Goal: Information Seeking & Learning: Learn about a topic

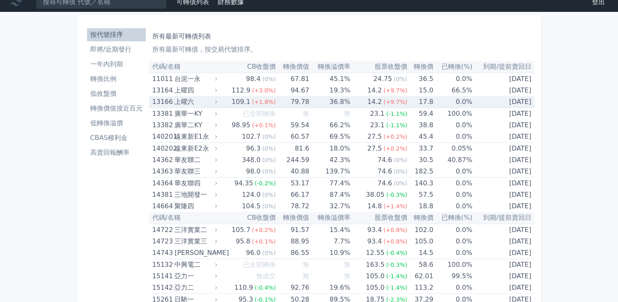
scroll to position [6, 0]
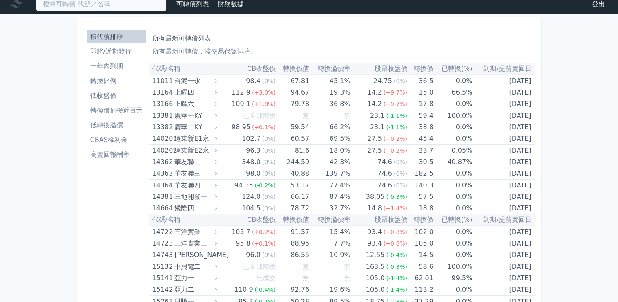
click at [113, 3] on input at bounding box center [101, 4] width 131 height 14
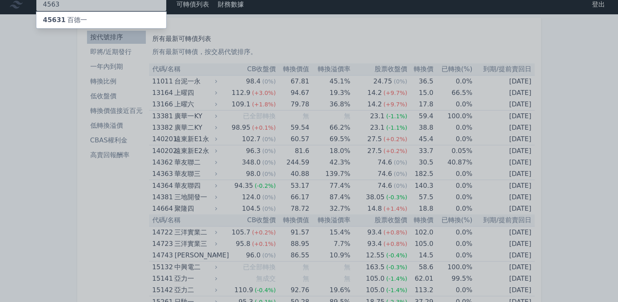
type input "4563"
click at [58, 23] on span "45631" at bounding box center [54, 20] width 23 height 8
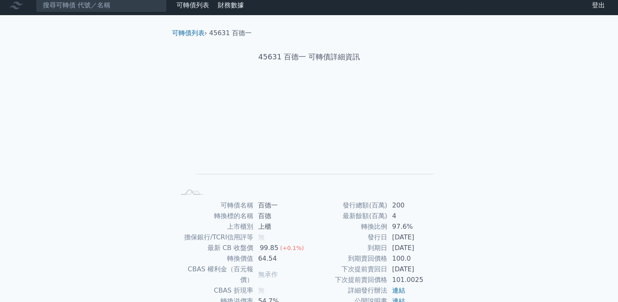
scroll to position [4, 0]
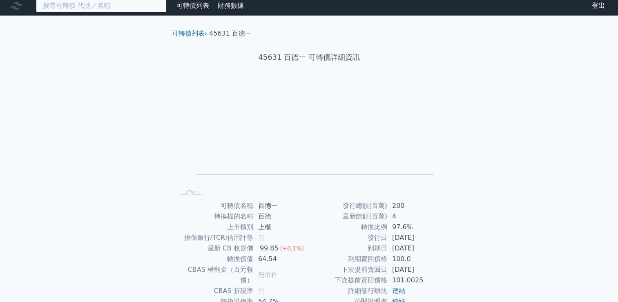
click at [122, 4] on input at bounding box center [101, 6] width 131 height 14
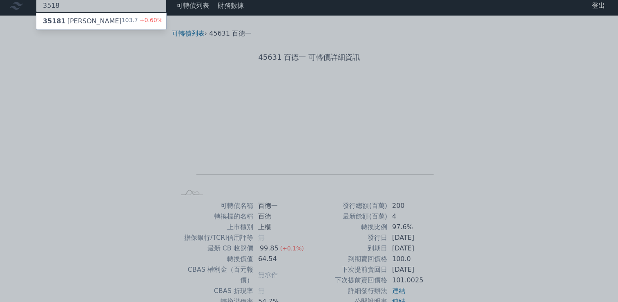
type input "3518"
click at [97, 19] on div "35181 柏騰一 103.7 +0.60%" at bounding box center [101, 21] width 130 height 16
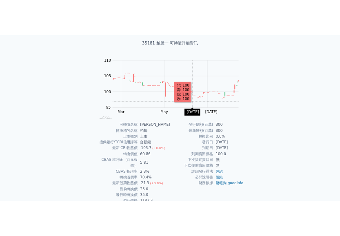
scroll to position [47, 0]
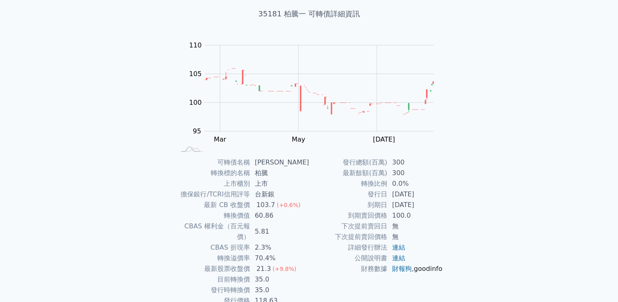
click at [415, 272] on link "goodinfo" at bounding box center [428, 268] width 29 height 8
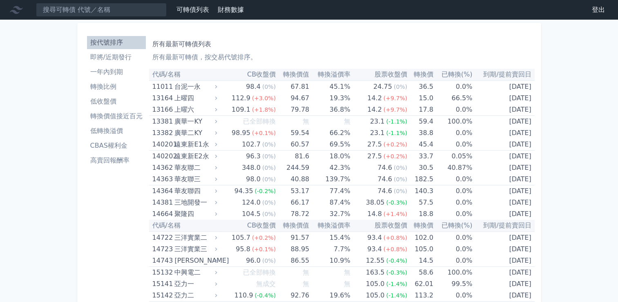
click at [115, 54] on li "即將/近期發行" at bounding box center [116, 57] width 59 height 10
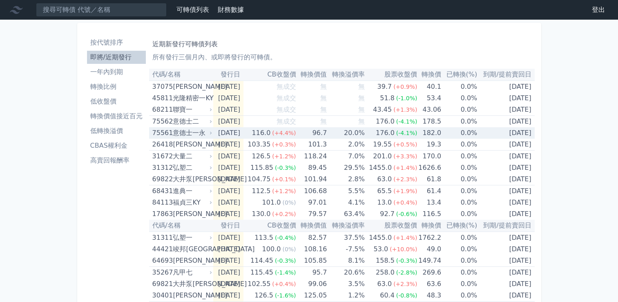
click at [202, 132] on div "意德士一永" at bounding box center [192, 132] width 38 height 11
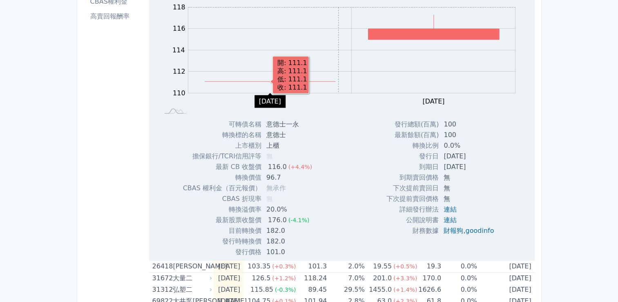
scroll to position [147, 0]
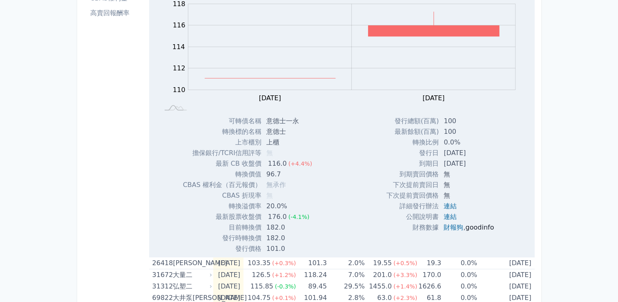
click at [478, 228] on link "goodinfo" at bounding box center [480, 227] width 29 height 8
